Goal: Find specific page/section: Find specific page/section

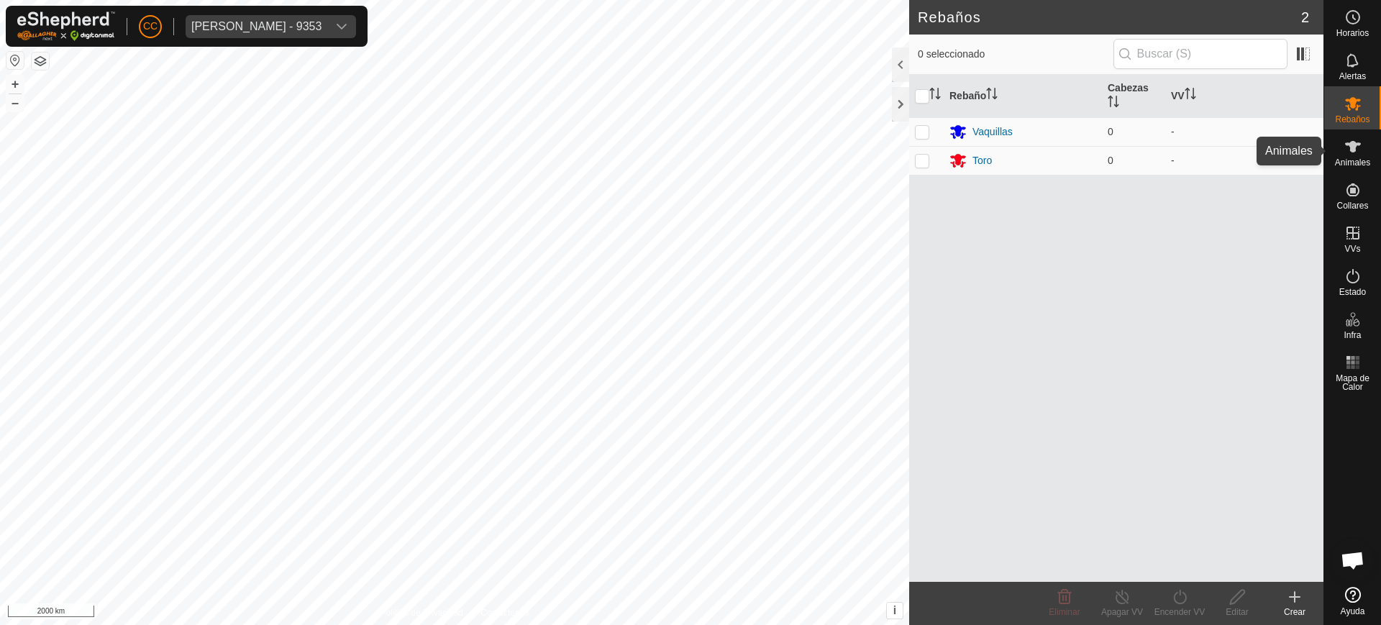
click at [1368, 150] on div "Animales" at bounding box center [1353, 151] width 57 height 43
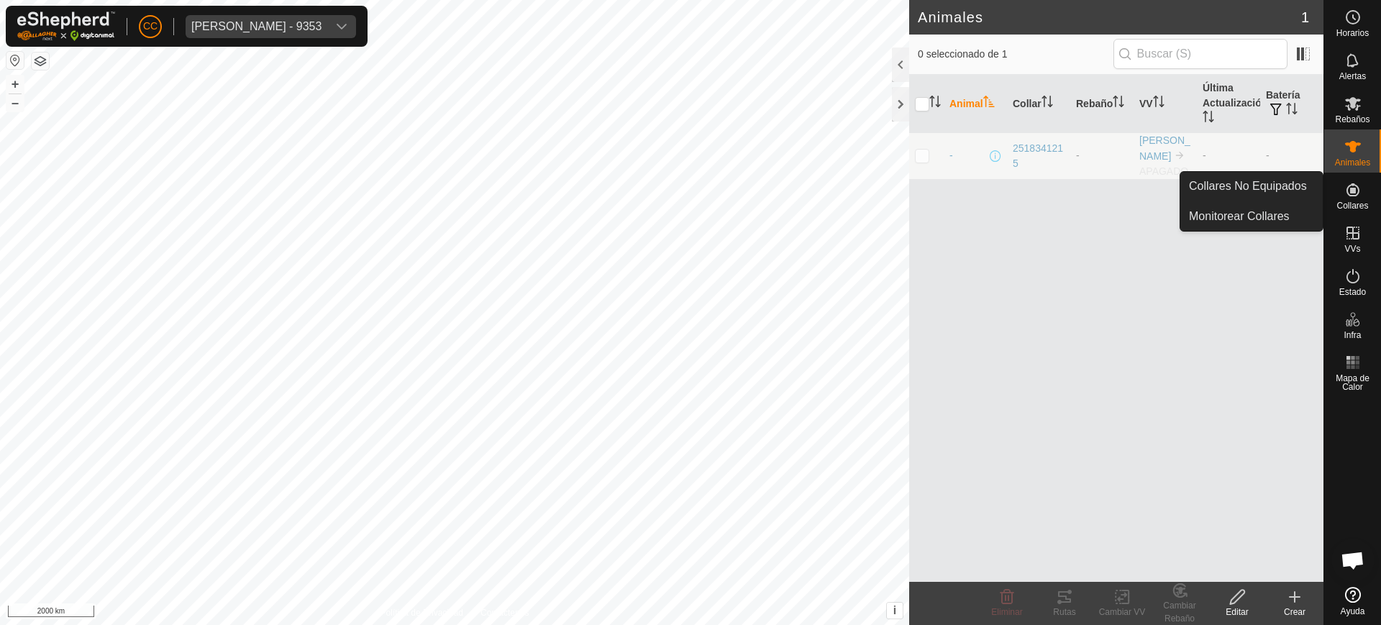
drag, startPoint x: 1358, startPoint y: 188, endPoint x: 1350, endPoint y: 189, distance: 8.0
click at [1356, 189] on icon at bounding box center [1353, 189] width 17 height 17
click at [1291, 183] on link "Collares No Equipados" at bounding box center [1252, 186] width 142 height 29
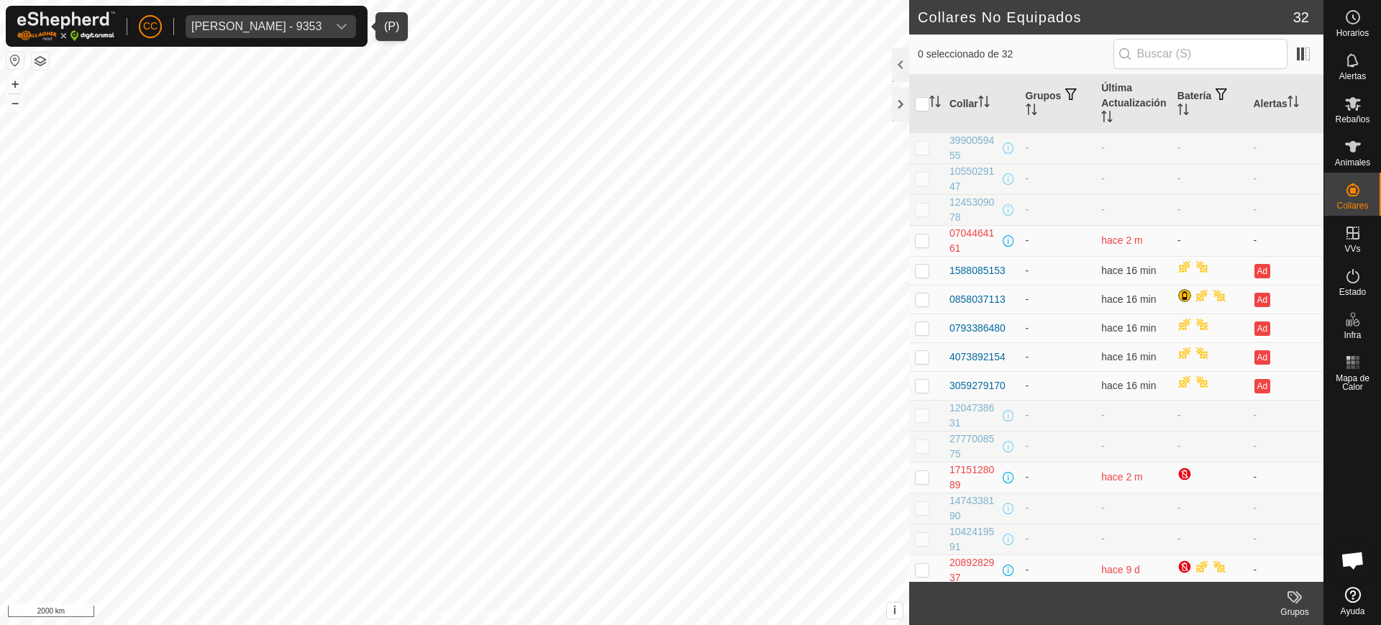
click at [322, 15] on span "[PERSON_NAME] - 9353" at bounding box center [257, 26] width 142 height 23
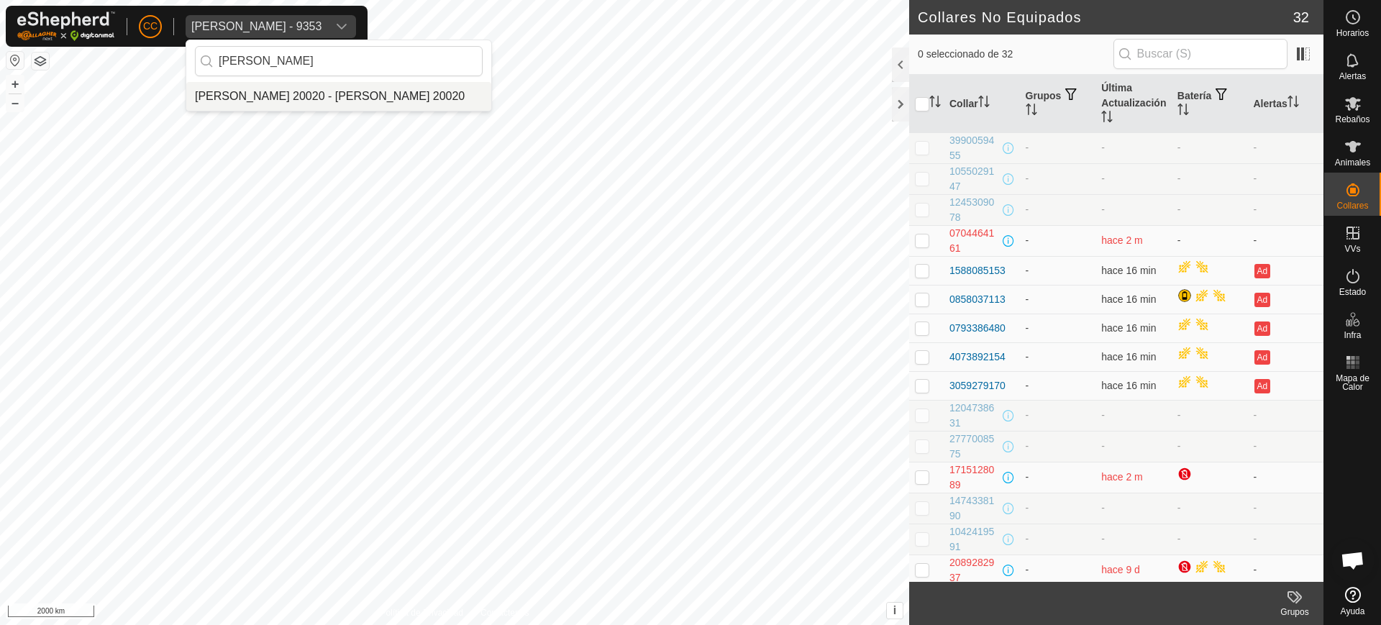
type input "[PERSON_NAME]"
click at [353, 98] on li "[PERSON_NAME] 20020 - [PERSON_NAME] 20020" at bounding box center [338, 96] width 305 height 29
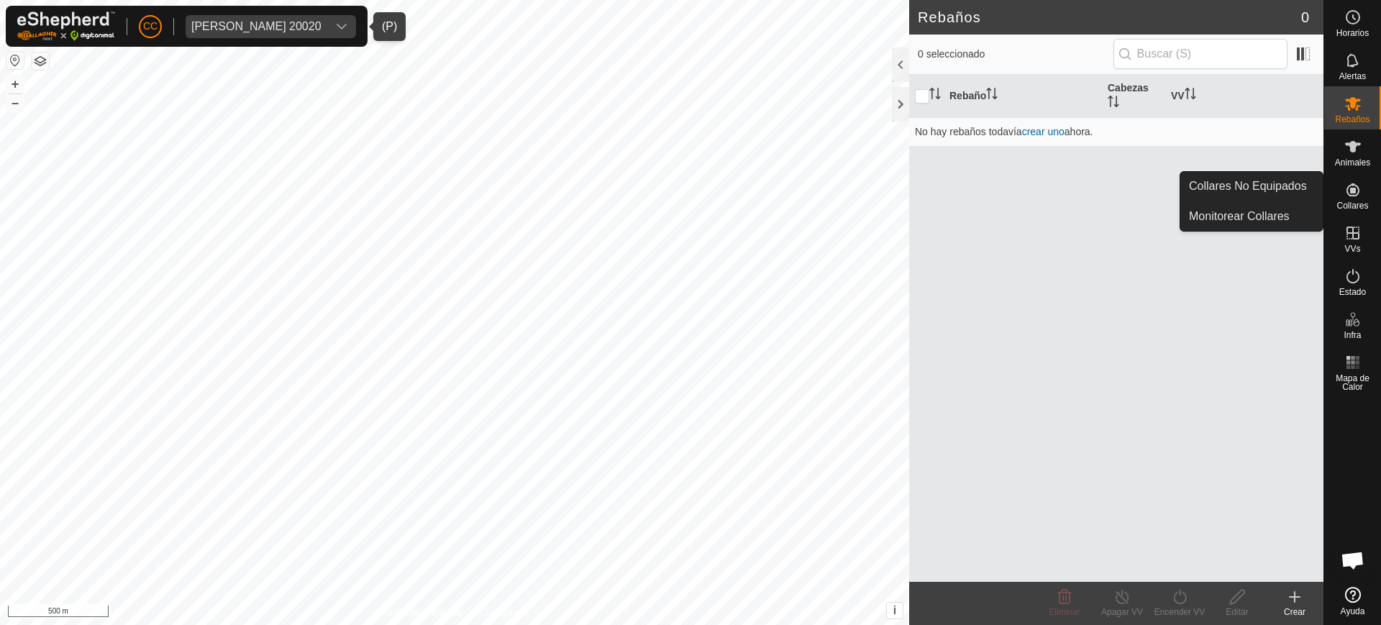
click at [1351, 191] on icon at bounding box center [1353, 189] width 13 height 13
click at [1289, 183] on link "Collares No Equipados" at bounding box center [1252, 186] width 142 height 29
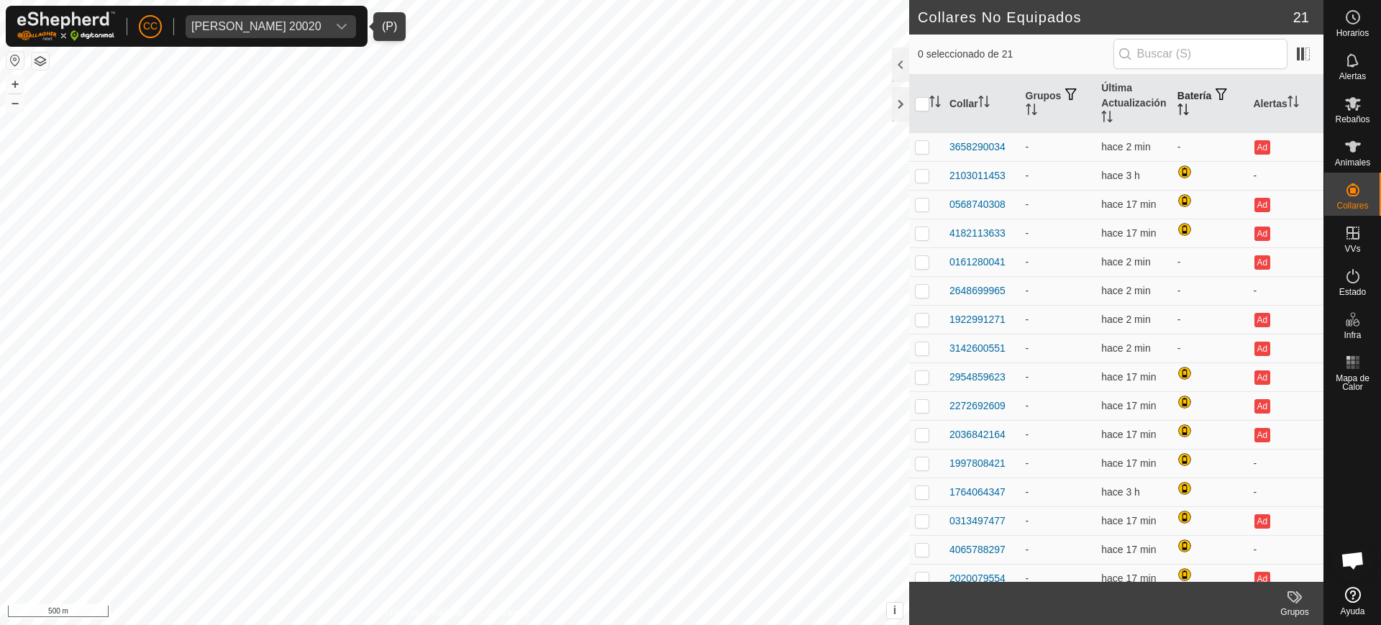
click at [1172, 98] on th "Batería" at bounding box center [1210, 104] width 76 height 58
click at [255, 28] on div "[PERSON_NAME] 20020" at bounding box center [256, 27] width 130 height 12
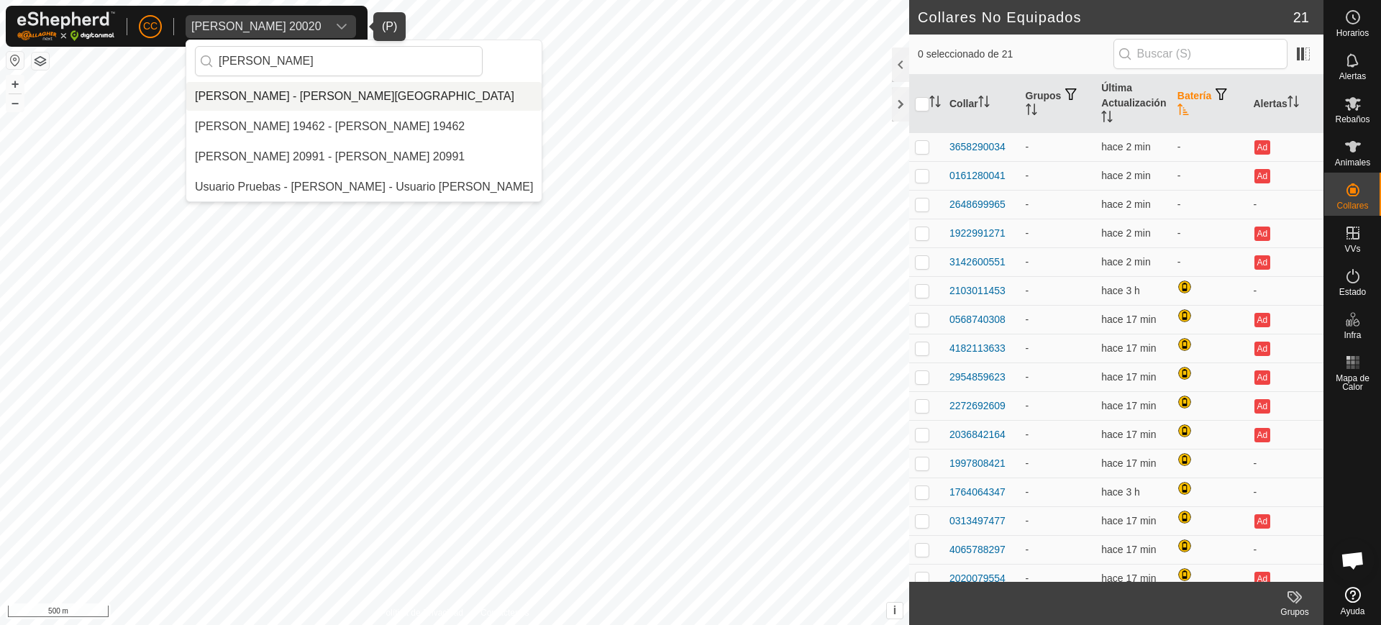
type input "[PERSON_NAME]"
click at [286, 104] on li "[PERSON_NAME] - [PERSON_NAME][GEOGRAPHIC_DATA]" at bounding box center [363, 96] width 355 height 29
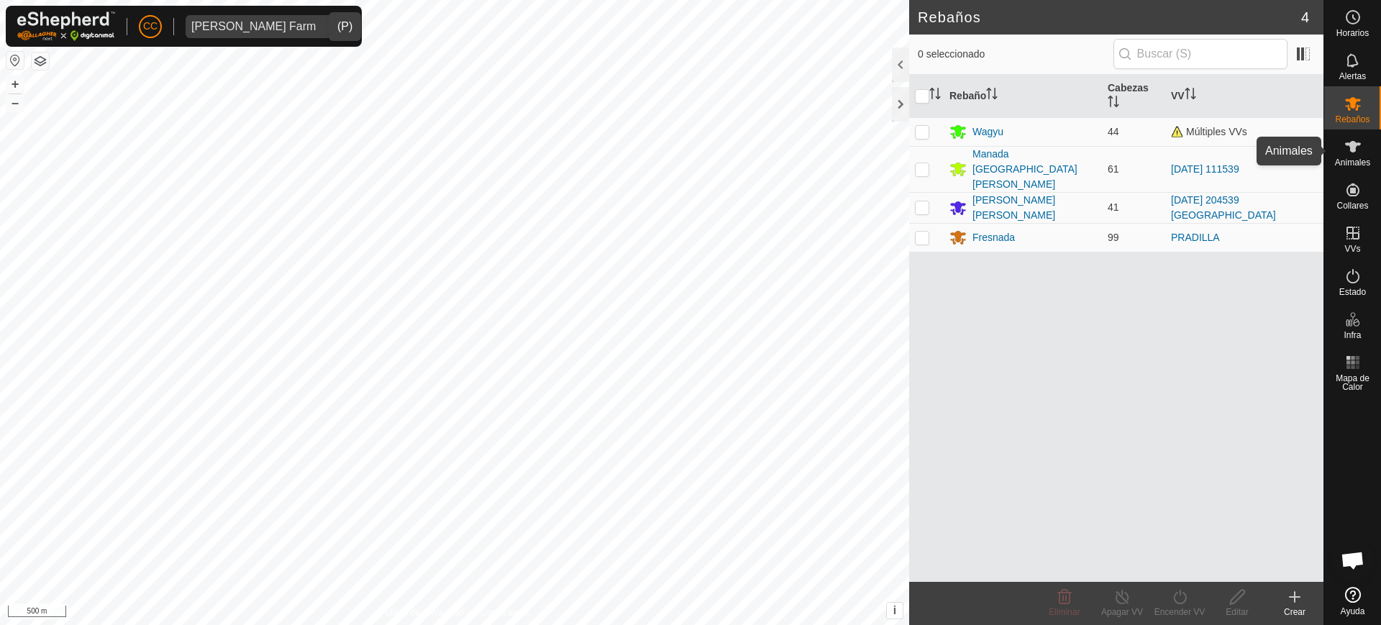
click at [1346, 150] on icon at bounding box center [1353, 146] width 17 height 17
